Goal: Task Accomplishment & Management: Manage account settings

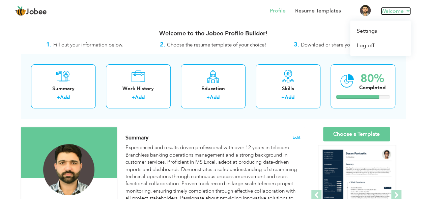
click at [395, 8] on link "Welcome" at bounding box center [396, 11] width 30 height 8
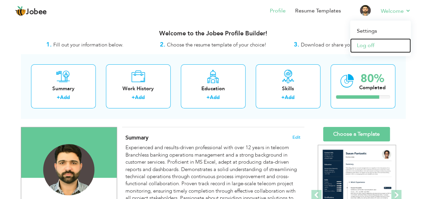
click at [368, 45] on link "Log off" at bounding box center [380, 45] width 61 height 15
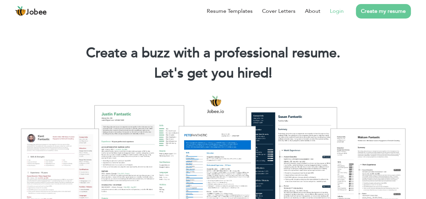
click at [335, 15] on link "Login" at bounding box center [337, 11] width 14 height 8
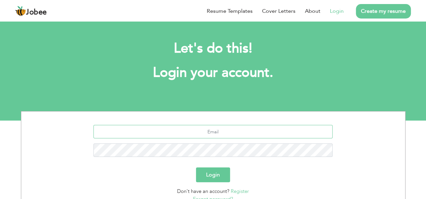
click at [214, 133] on input "text" at bounding box center [212, 131] width 239 height 13
type input "[EMAIL_ADDRESS][DOMAIN_NAME]"
click at [196, 168] on button "Login" at bounding box center [213, 175] width 34 height 15
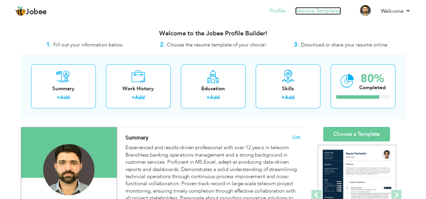
click at [309, 13] on link "Resume Templates" at bounding box center [318, 11] width 46 height 8
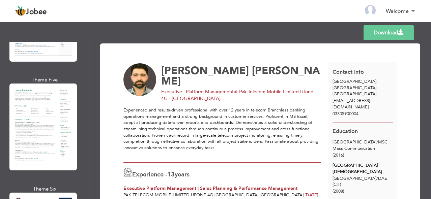
scroll to position [443, 0]
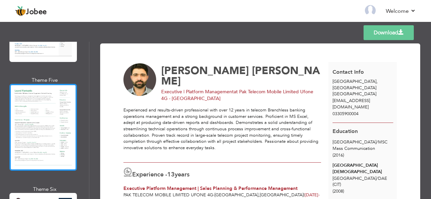
click at [33, 122] on div at bounding box center [42, 127] width 67 height 87
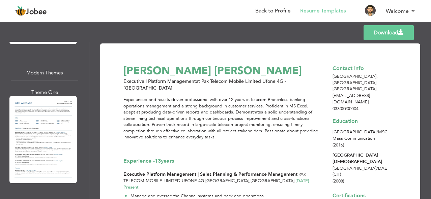
scroll to position [680, 0]
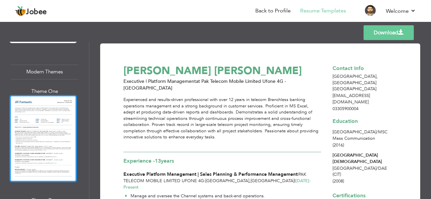
click at [51, 118] on div at bounding box center [42, 138] width 67 height 87
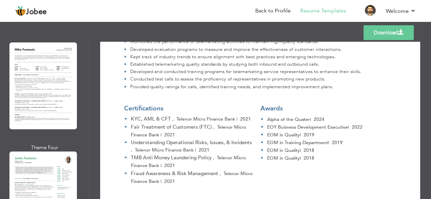
scroll to position [910, 0]
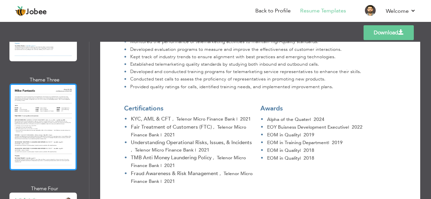
click at [43, 107] on div at bounding box center [42, 127] width 67 height 87
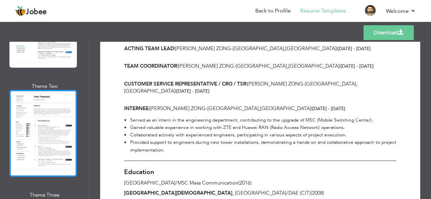
scroll to position [1264, 0]
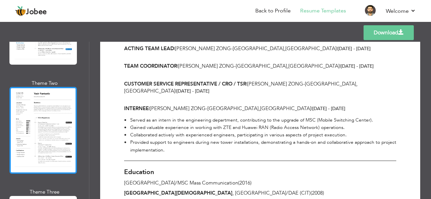
click at [48, 110] on div at bounding box center [42, 130] width 67 height 87
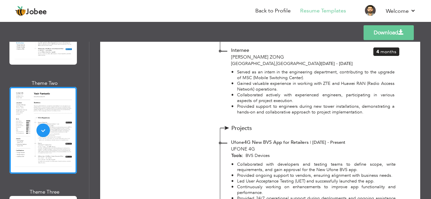
scroll to position [668, 0]
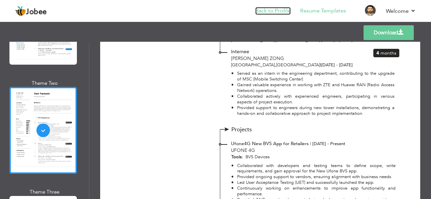
click at [277, 12] on link "Back to Profile" at bounding box center [272, 11] width 35 height 8
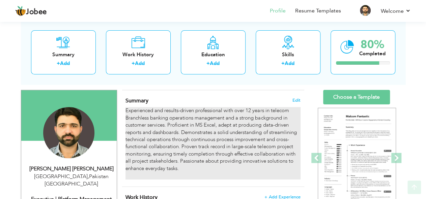
scroll to position [37, 0]
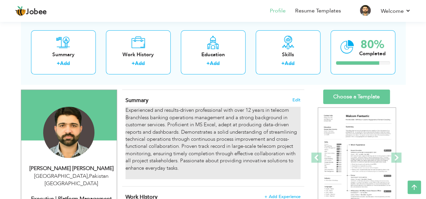
click at [171, 137] on div "Experienced and results-driven professional with over 12 years in telecom Branc…" at bounding box center [212, 143] width 175 height 72
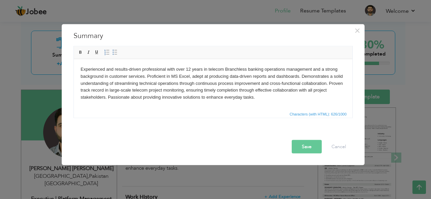
click at [191, 68] on body "Experienced and results-driven professional with over 12 years in telecom Branc…" at bounding box center [212, 87] width 265 height 42
click at [299, 147] on button "Save" at bounding box center [307, 146] width 30 height 13
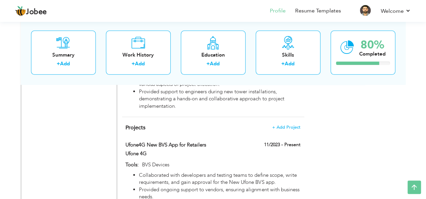
scroll to position [979, 0]
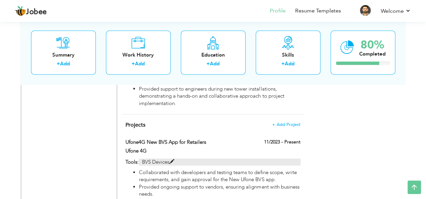
click at [174, 160] on span at bounding box center [171, 162] width 5 height 5
type input "Ufone4G New BVS App for Retailers"
type input "Ufone 4G"
type input "11/2023"
type input "BVS Devices"
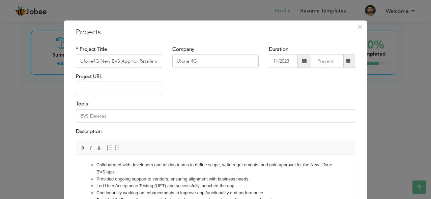
click at [393, 110] on div "× Projects * Project Title Ufone4G New BVS App for Retailers Company Ufone 4G D…" at bounding box center [215, 99] width 431 height 199
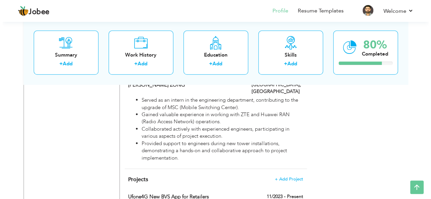
scroll to position [925, 0]
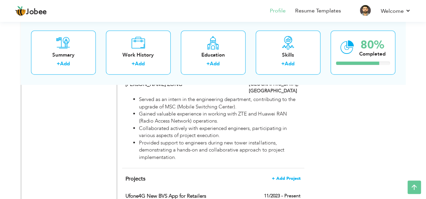
click at [291, 176] on span "+ Add Project" at bounding box center [286, 178] width 29 height 5
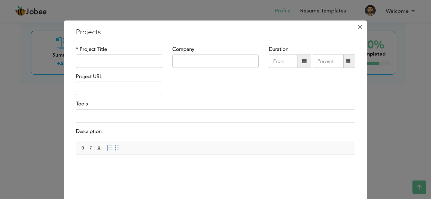
click at [358, 29] on span "×" at bounding box center [360, 27] width 6 height 12
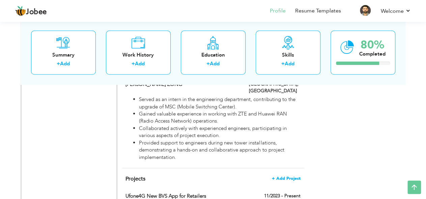
click at [284, 176] on span "+ Add Project" at bounding box center [286, 178] width 29 height 5
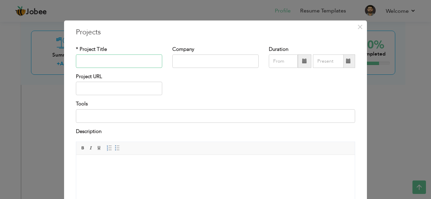
click at [112, 61] on input "text" at bounding box center [119, 61] width 86 height 13
type input "Geofencing Implementation"
click at [161, 117] on input at bounding box center [215, 115] width 279 height 13
click at [185, 62] on input "text" at bounding box center [215, 61] width 86 height 13
type input "Ufone 4G"
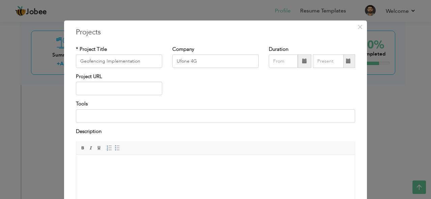
click at [302, 60] on span at bounding box center [304, 61] width 5 height 5
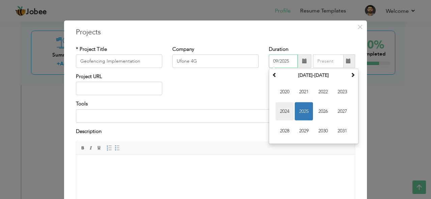
click at [280, 113] on span "2024" at bounding box center [285, 112] width 18 height 18
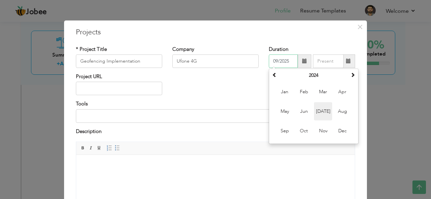
click at [325, 112] on span "[DATE]" at bounding box center [323, 112] width 18 height 18
type input "07/2024"
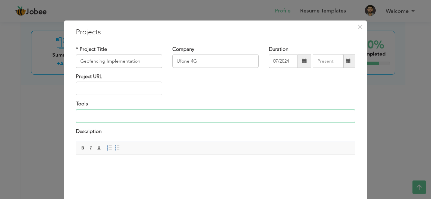
click at [91, 119] on input at bounding box center [215, 115] width 279 height 13
click at [105, 165] on body at bounding box center [215, 165] width 265 height 7
click at [146, 62] on input "Geofencing Implementation" at bounding box center [119, 61] width 86 height 13
drag, startPoint x: 94, startPoint y: 59, endPoint x: 67, endPoint y: 58, distance: 27.0
click at [67, 58] on div "× Projects * Project Title Geofencing Implementation Company Ufone 4G Duration …" at bounding box center [215, 144] width 303 height 249
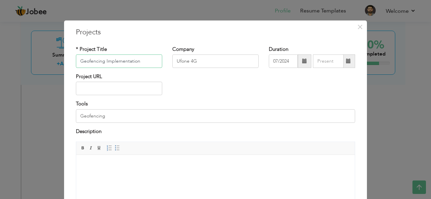
drag, startPoint x: 142, startPoint y: 61, endPoint x: 75, endPoint y: 59, distance: 66.8
click at [76, 59] on input "Geofencing Implementation" at bounding box center [119, 61] width 86 height 13
click at [113, 118] on input "Geofencing" at bounding box center [215, 115] width 279 height 13
type input "Geofencing (Vendor App/BVS Device)"
drag, startPoint x: 143, startPoint y: 66, endPoint x: 41, endPoint y: 55, distance: 102.5
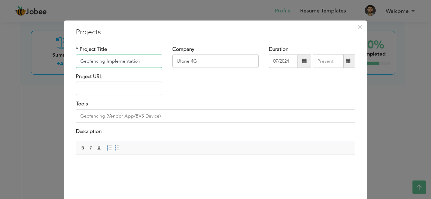
click at [41, 55] on div "× Projects * Project Title Geofencing Implementation Company Ufone 4G" at bounding box center [215, 99] width 431 height 199
paste input "(Ufone BVS App)"
type input "Geofencing Implementation (Ufone BVS App)"
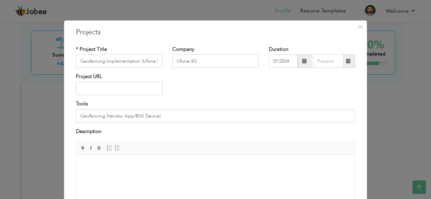
click at [100, 160] on html at bounding box center [215, 165] width 279 height 21
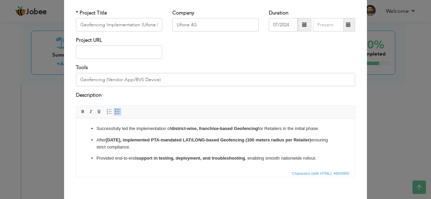
scroll to position [43, 0]
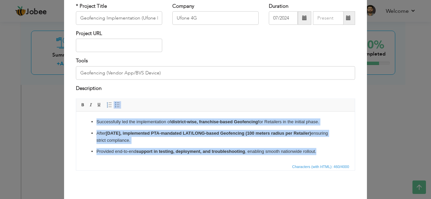
drag, startPoint x: 272, startPoint y: 151, endPoint x: 146, endPoint y: 222, distance: 144.1
click at [76, 112] on html "Successfully led the implementation of district-wise, franchise-based Geofencin…" at bounding box center [215, 137] width 279 height 50
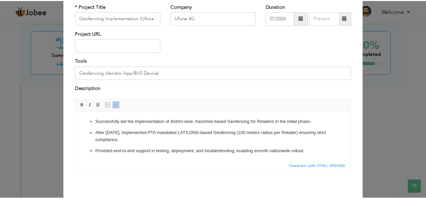
scroll to position [69, 0]
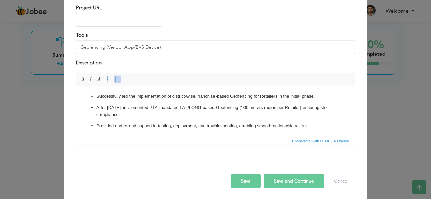
click at [250, 180] on button "Save" at bounding box center [246, 181] width 30 height 13
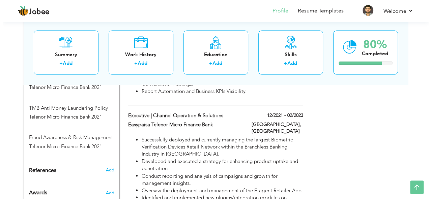
scroll to position [459, 0]
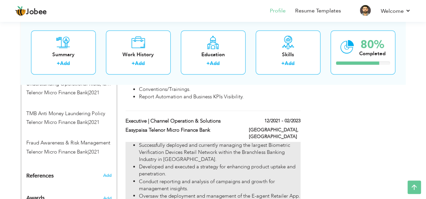
click at [287, 142] on li "Successfully deployed and currently managing the largest Biometric Verification…" at bounding box center [219, 153] width 161 height 22
type input "Executive | Channel Operation & Solutions"
type input "Easypaisa Telenor Micro Finance Bank"
type input "12/2021"
type input "02/2023"
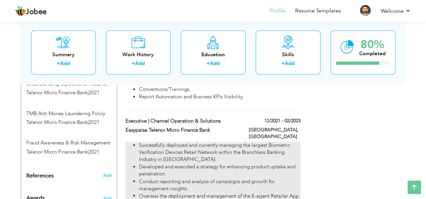
type input "[GEOGRAPHIC_DATA]"
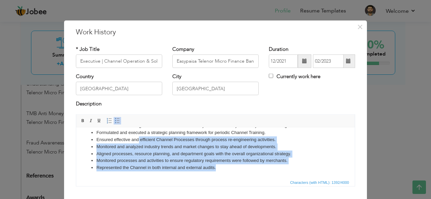
scroll to position [0, 0]
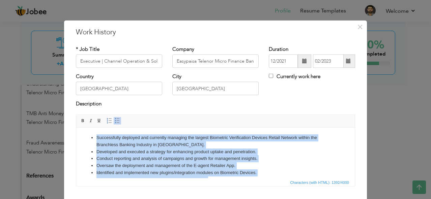
drag, startPoint x: 222, startPoint y: 168, endPoint x: 50, endPoint y: 94, distance: 187.2
click at [76, 128] on html "Successfully deployed and currently managing the largest Biometric Verification…" at bounding box center [215, 187] width 279 height 119
copy ul "Successfully deployed and currently managing the largest Biometric Verification…"
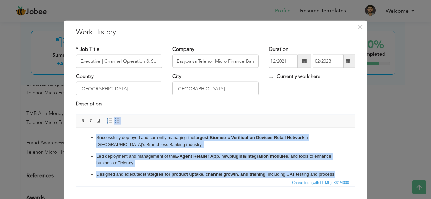
drag, startPoint x: 147, startPoint y: 177, endPoint x: 52, endPoint y: 89, distance: 129.1
click at [76, 128] on html "Successfully deployed and currently managing the largest Biometric Verification…" at bounding box center [215, 178] width 279 height 101
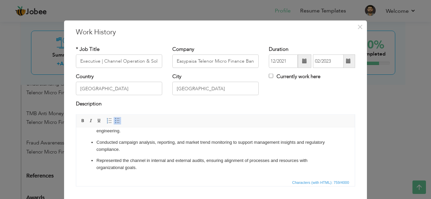
scroll to position [41, 0]
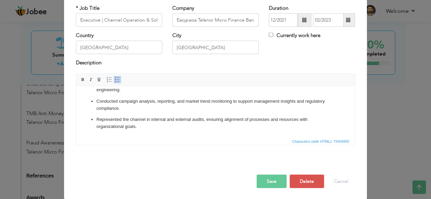
click at [276, 183] on button "Save" at bounding box center [272, 181] width 30 height 13
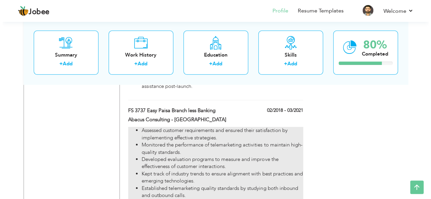
scroll to position [986, 0]
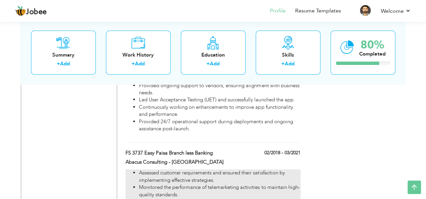
click at [257, 170] on li "Assessed customer requirements and ensured their satisfaction by implementing e…" at bounding box center [219, 177] width 161 height 15
type input "FS 3737 Easy Paisa Branch less Banking"
type input "Abacus Consulting - [GEOGRAPHIC_DATA]"
type input "02/2018"
type input "03/2021"
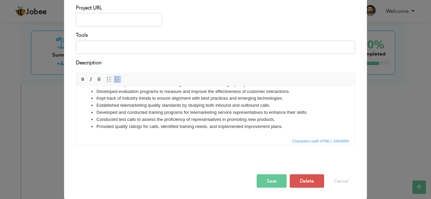
scroll to position [0, 0]
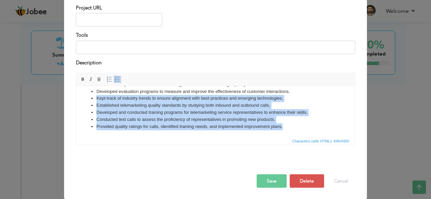
drag, startPoint x: 210, startPoint y: 118, endPoint x: 36, endPoint y: 100, distance: 174.7
click at [76, 100] on html "Assessed customer requirements and ensured their satisfaction by implementing e…" at bounding box center [215, 101] width 279 height 69
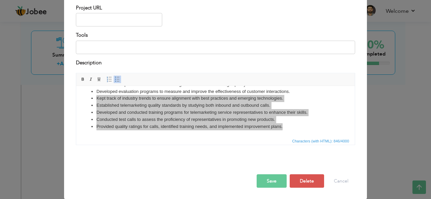
drag, startPoint x: 33, startPoint y: 99, endPoint x: 0, endPoint y: 79, distance: 39.2
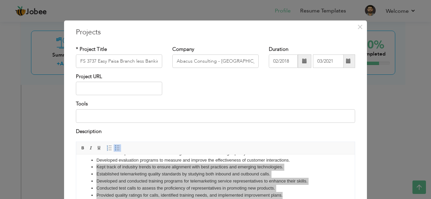
scroll to position [69, 0]
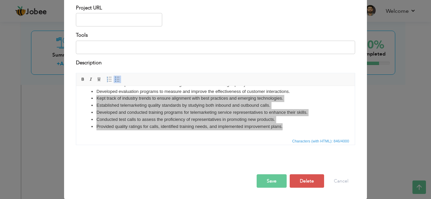
click at [261, 177] on button "Save" at bounding box center [272, 181] width 30 height 13
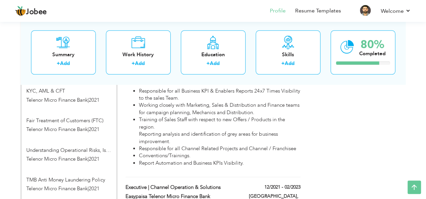
scroll to position [390, 0]
